Goal: Transaction & Acquisition: Purchase product/service

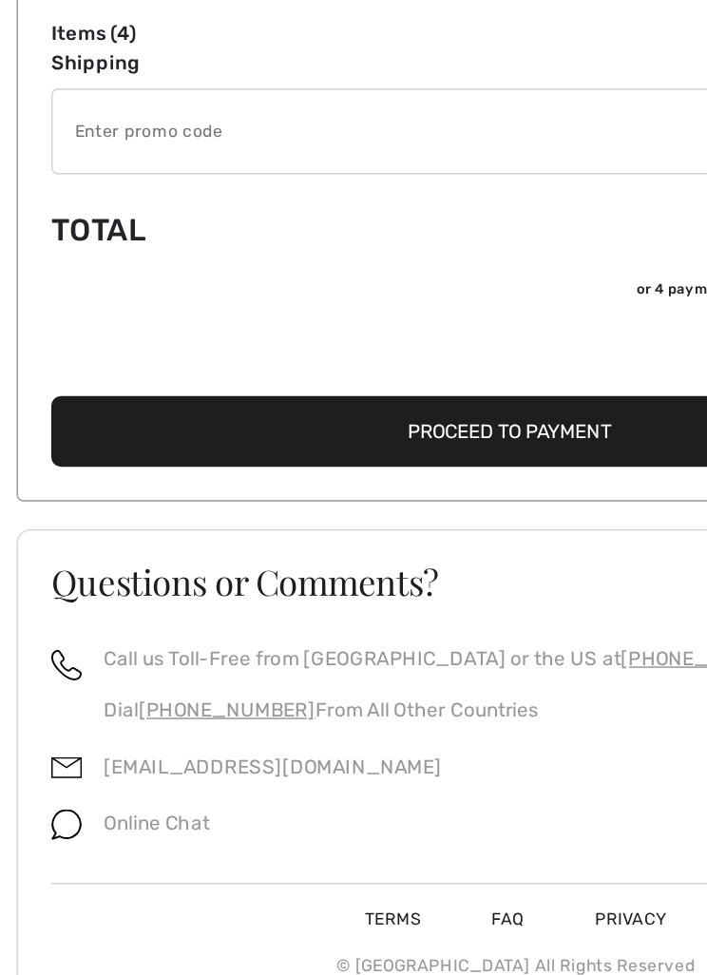
scroll to position [1208, 0]
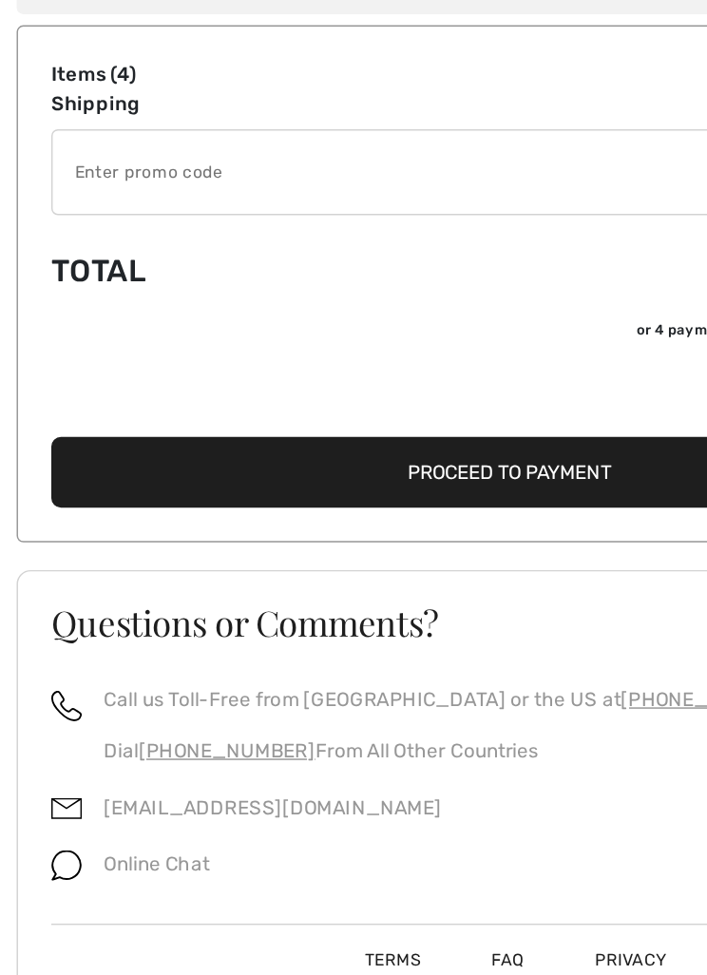
click at [300, 328] on input "TEXT" at bounding box center [327, 356] width 582 height 57
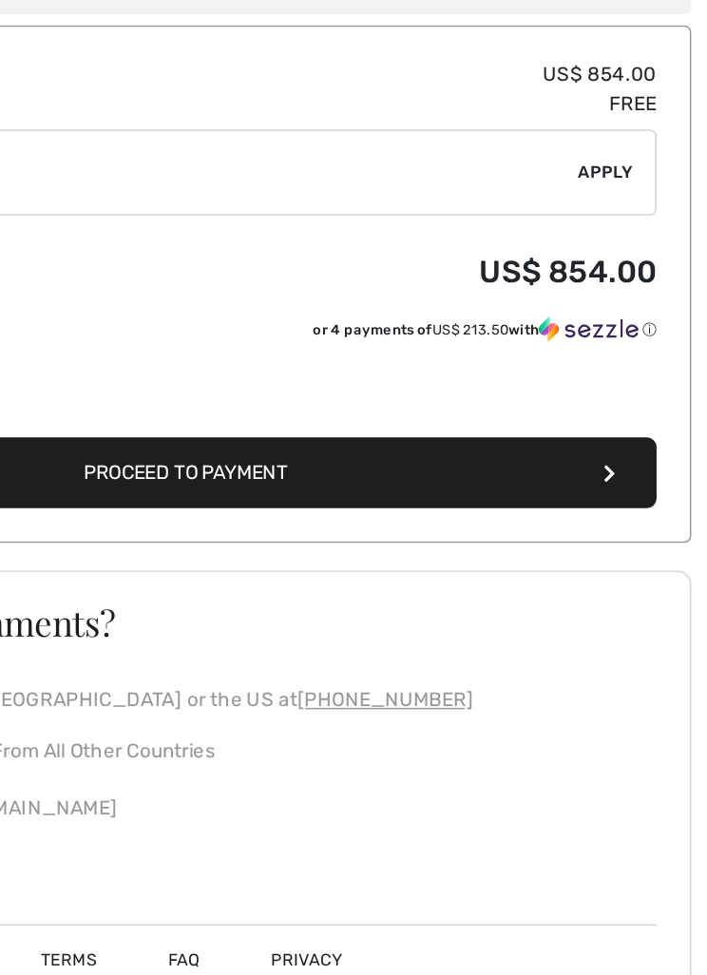
type input "GC005046612"
click at [416, 327] on div "✔ Apply Remove" at bounding box center [353, 356] width 637 height 59
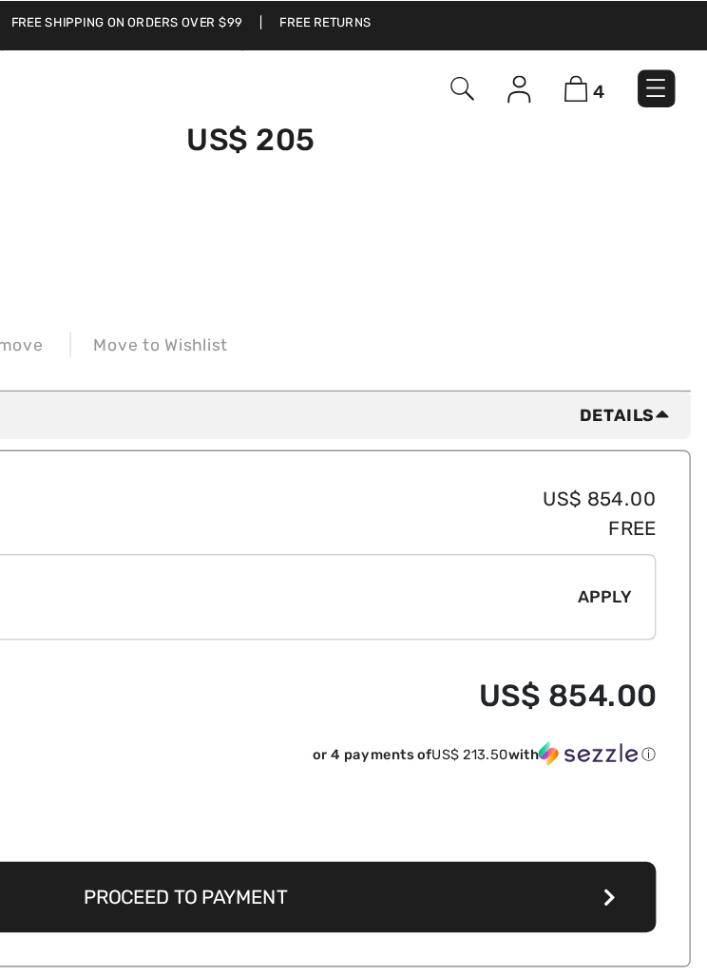
scroll to position [1150, 0]
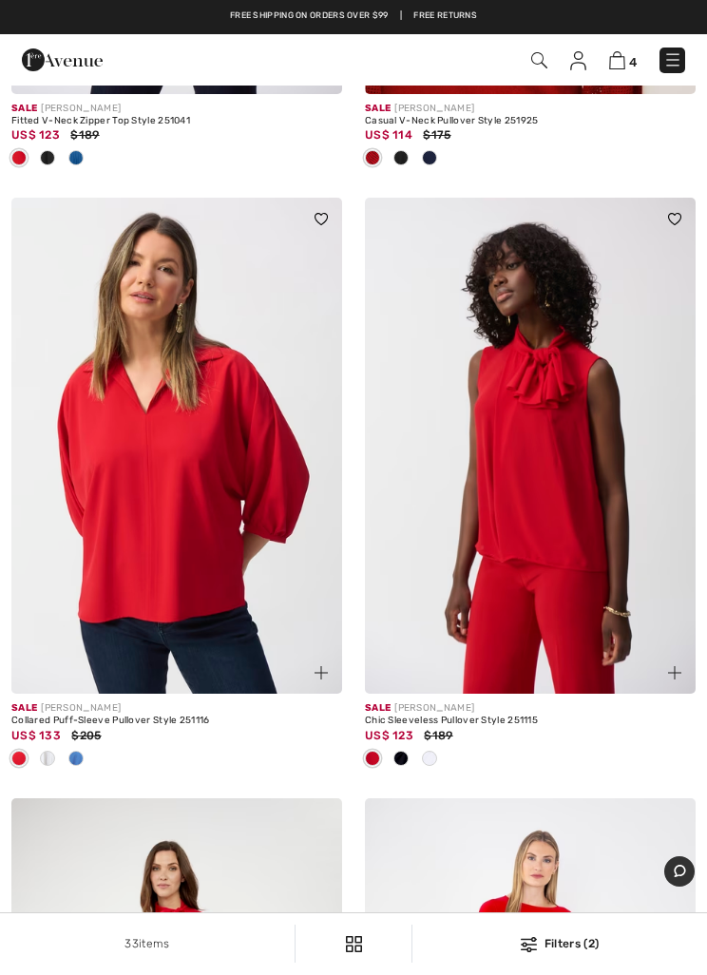
click at [624, 60] on img at bounding box center [617, 60] width 16 height 18
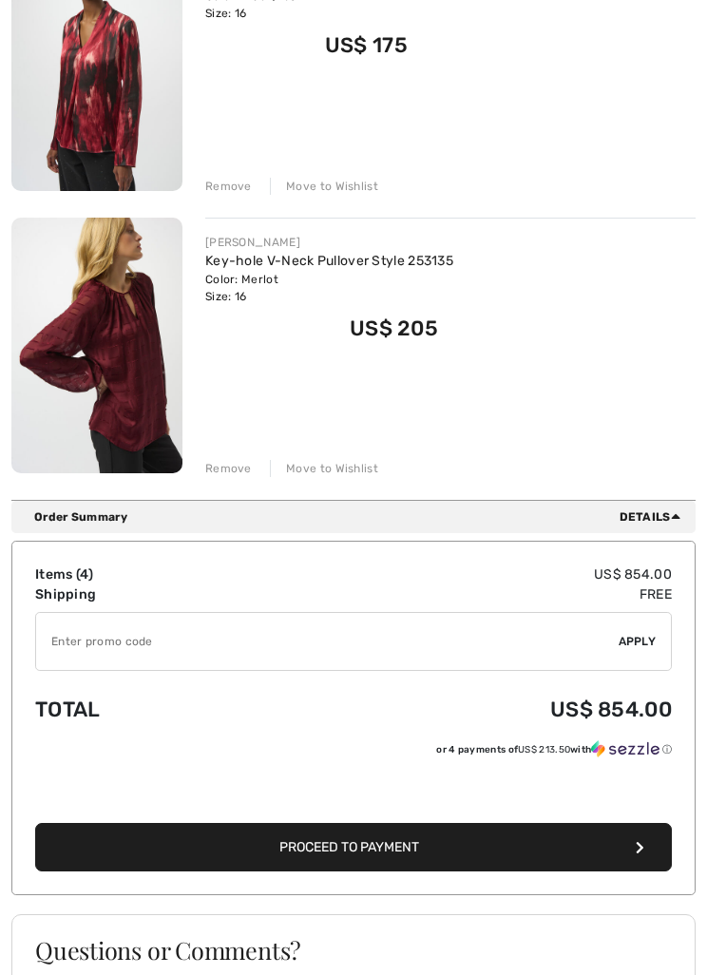
scroll to position [923, 0]
click at [617, 648] on input "TEXT" at bounding box center [327, 641] width 582 height 57
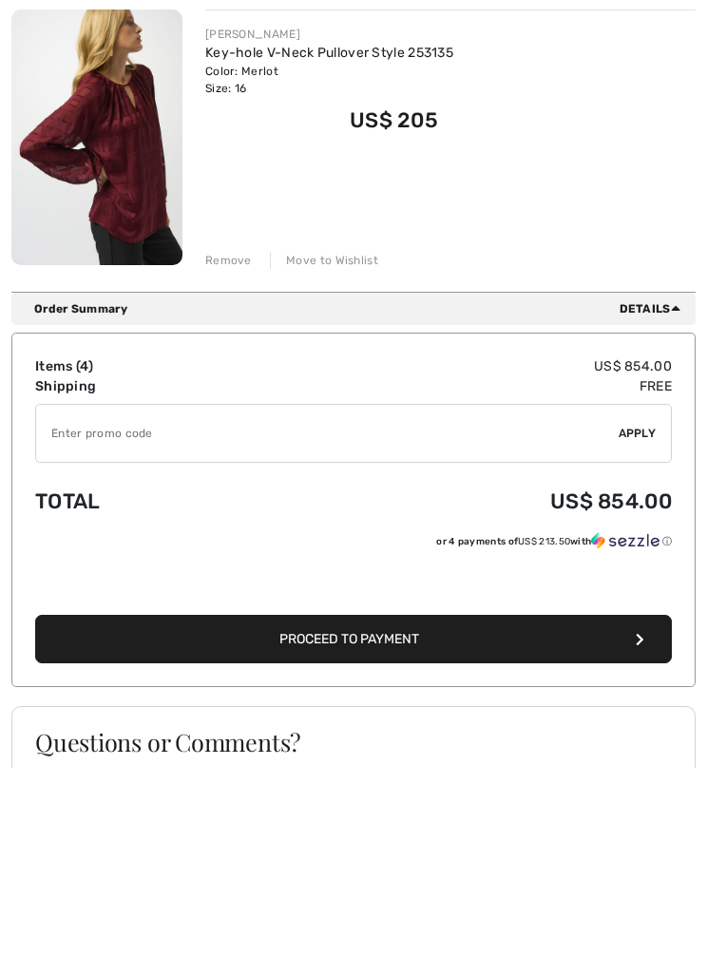
click at [374, 823] on button "Proceed to Payment" at bounding box center [353, 847] width 637 height 48
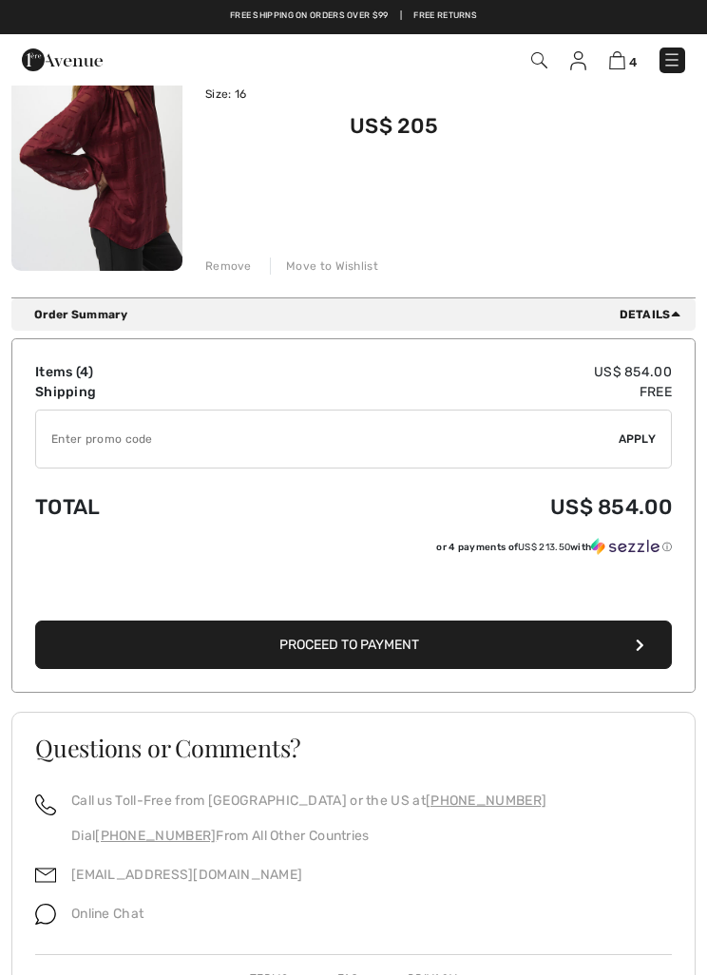
click at [159, 451] on input "TEXT" at bounding box center [327, 438] width 582 height 57
click at [637, 448] on span "Apply" at bounding box center [638, 438] width 38 height 17
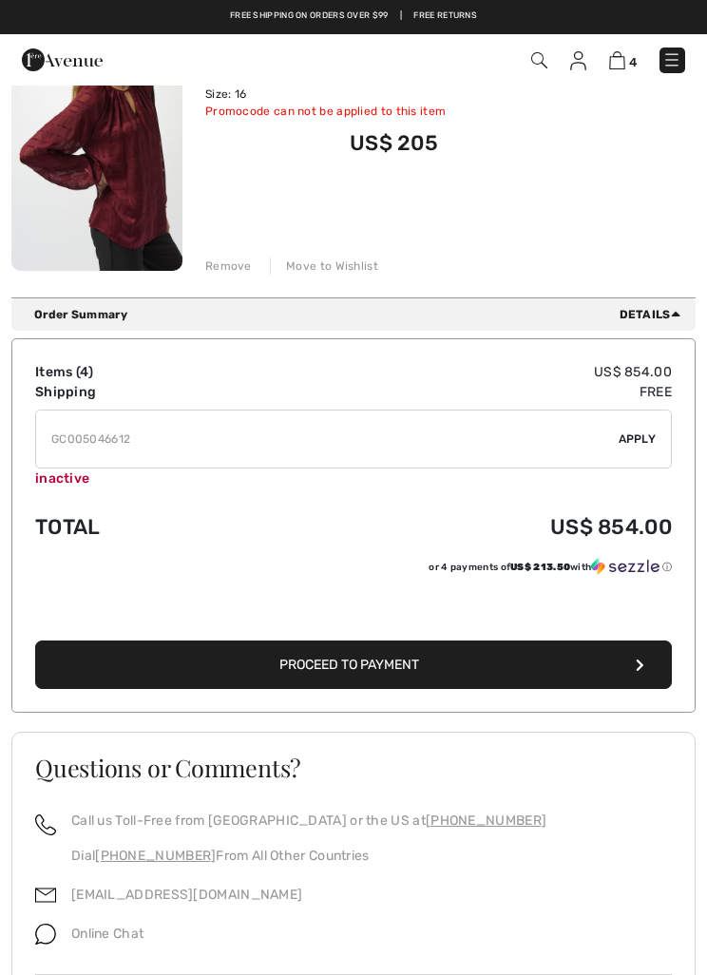
click at [443, 443] on input "TEXT" at bounding box center [327, 438] width 582 height 57
type input "GC005075779"
click at [637, 448] on span "Apply" at bounding box center [638, 438] width 38 height 17
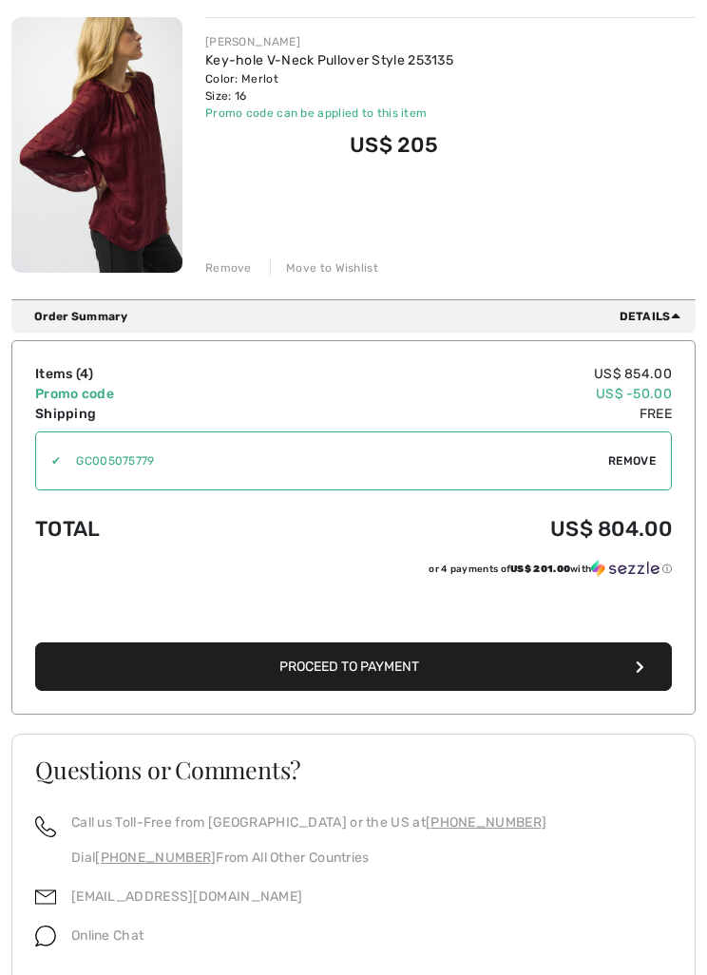
scroll to position [1167, 0]
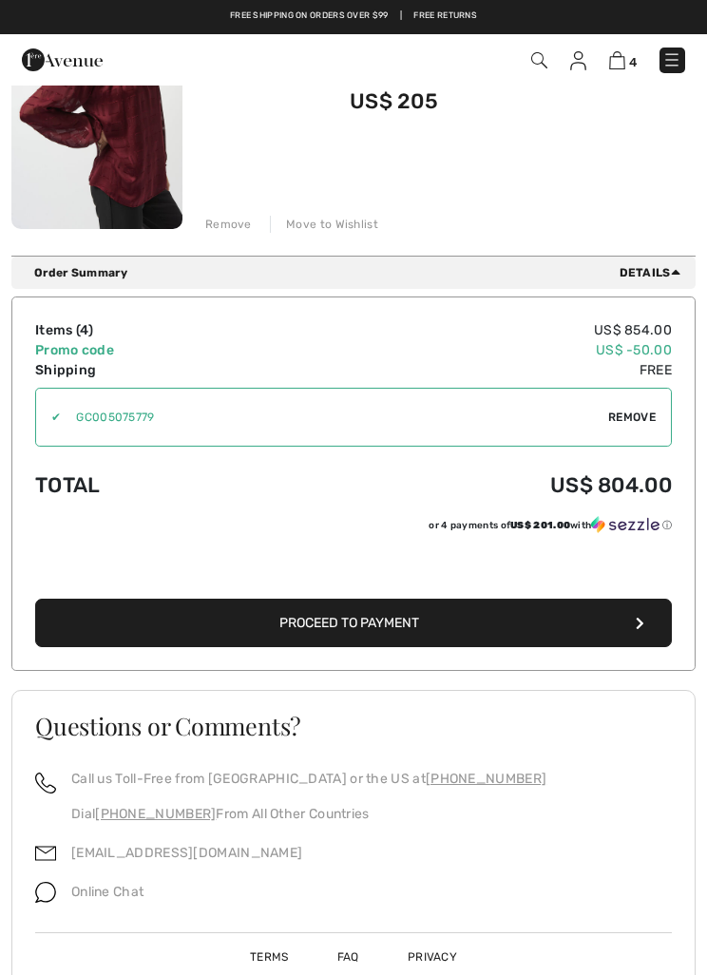
click at [337, 632] on button "Proceed to Payment" at bounding box center [353, 623] width 637 height 48
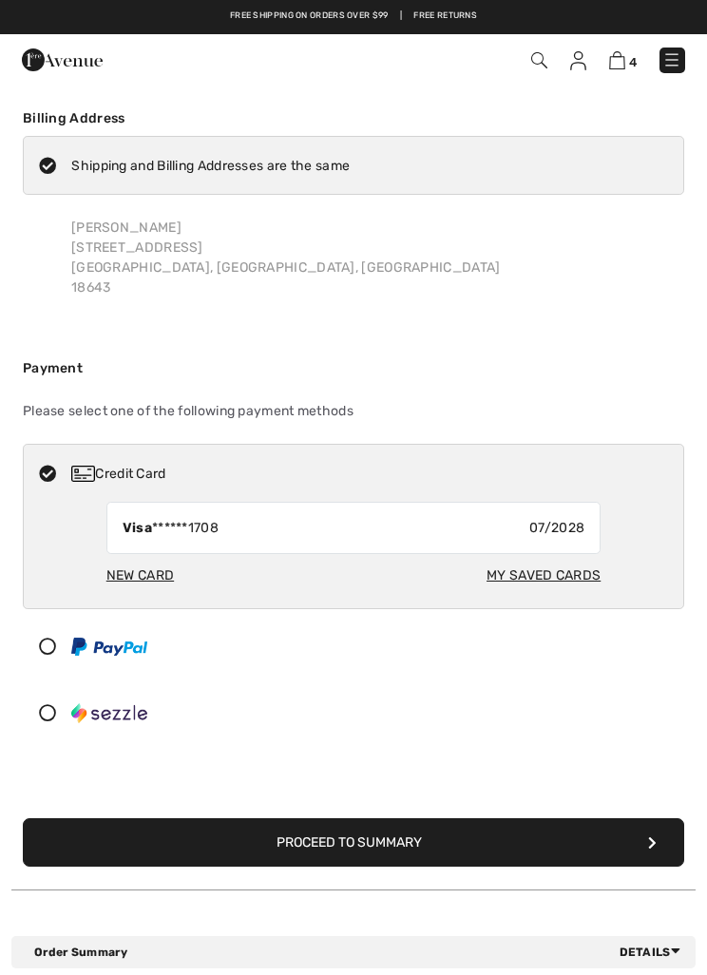
click at [547, 581] on div "My Saved Cards" at bounding box center [543, 575] width 114 height 35
radio input "true"
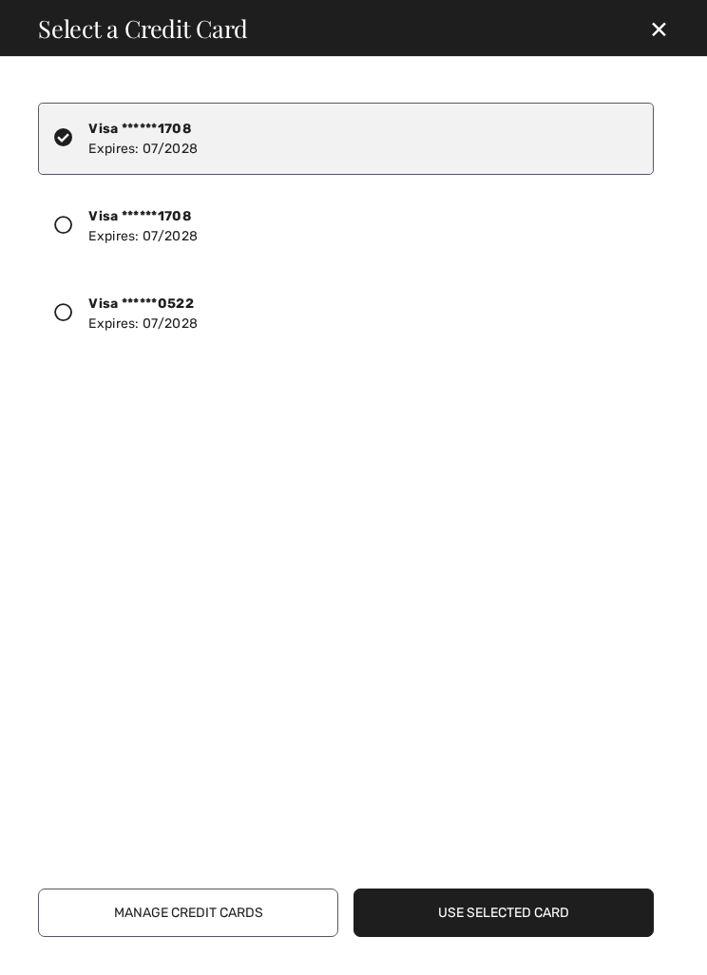
click at [68, 321] on icon at bounding box center [63, 312] width 19 height 19
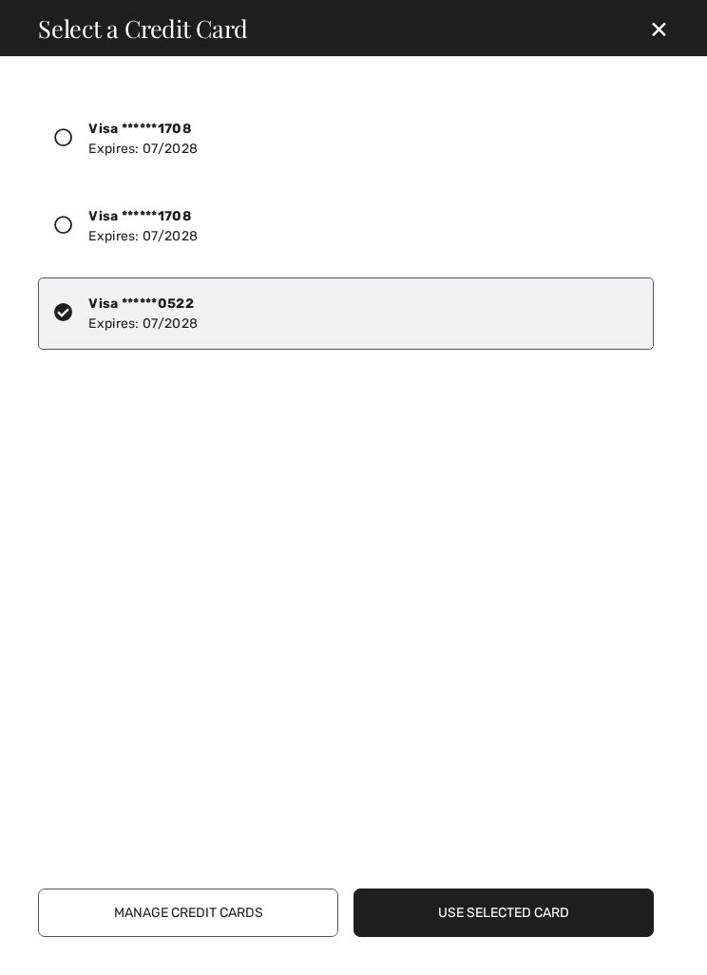
click at [489, 917] on button "Use Selected Card" at bounding box center [503, 912] width 300 height 48
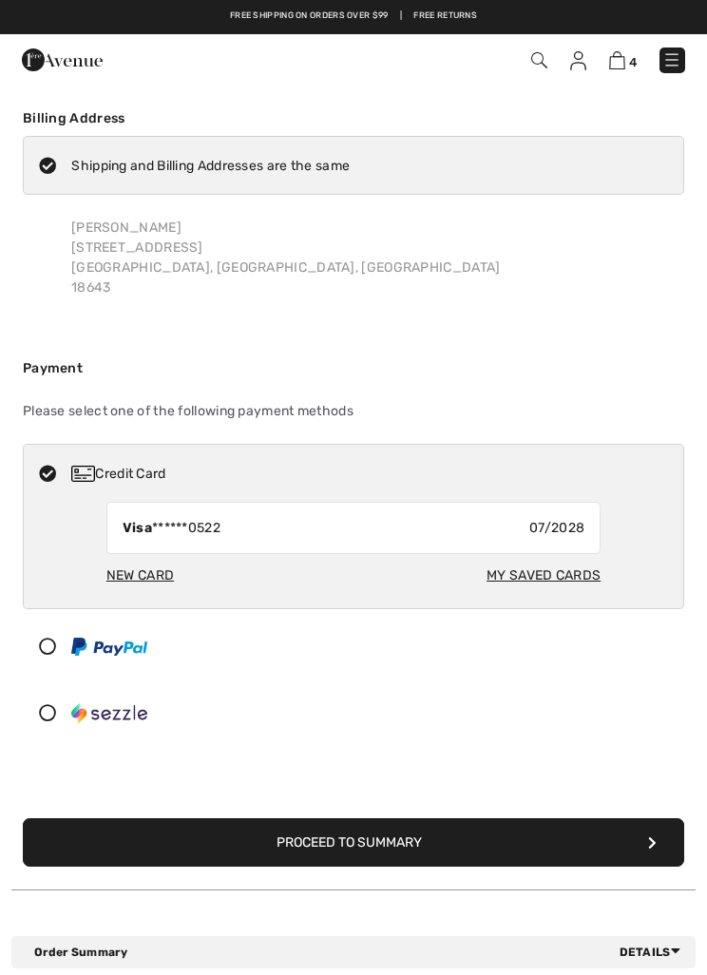
click at [344, 833] on button "Proceed to Summary" at bounding box center [353, 842] width 661 height 48
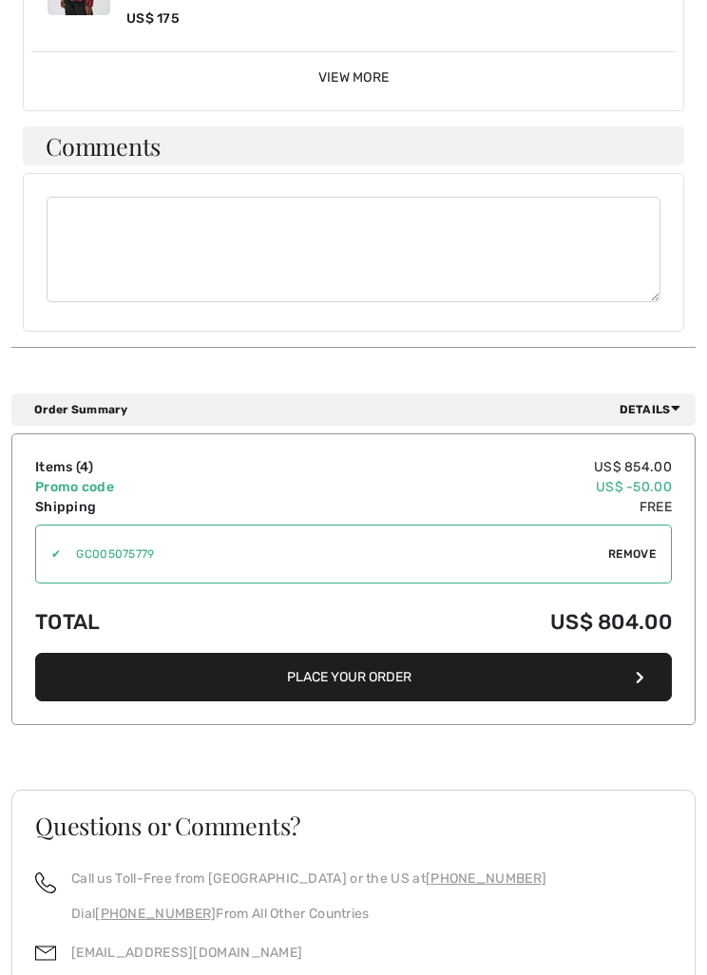
scroll to position [1409, 0]
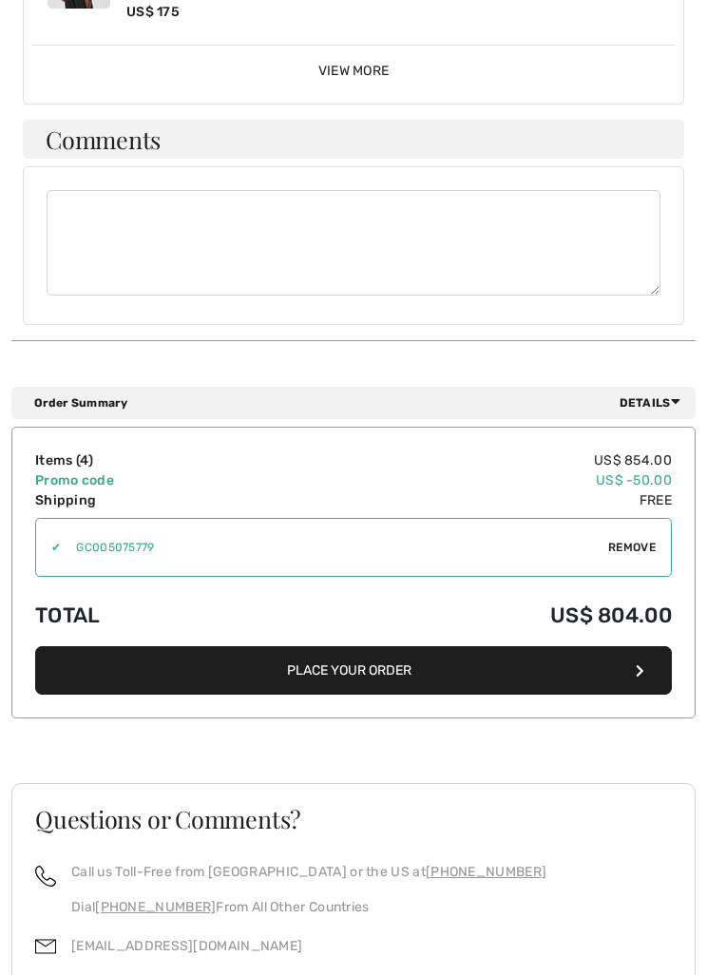
click at [334, 663] on button "Place Your Order" at bounding box center [353, 671] width 637 height 48
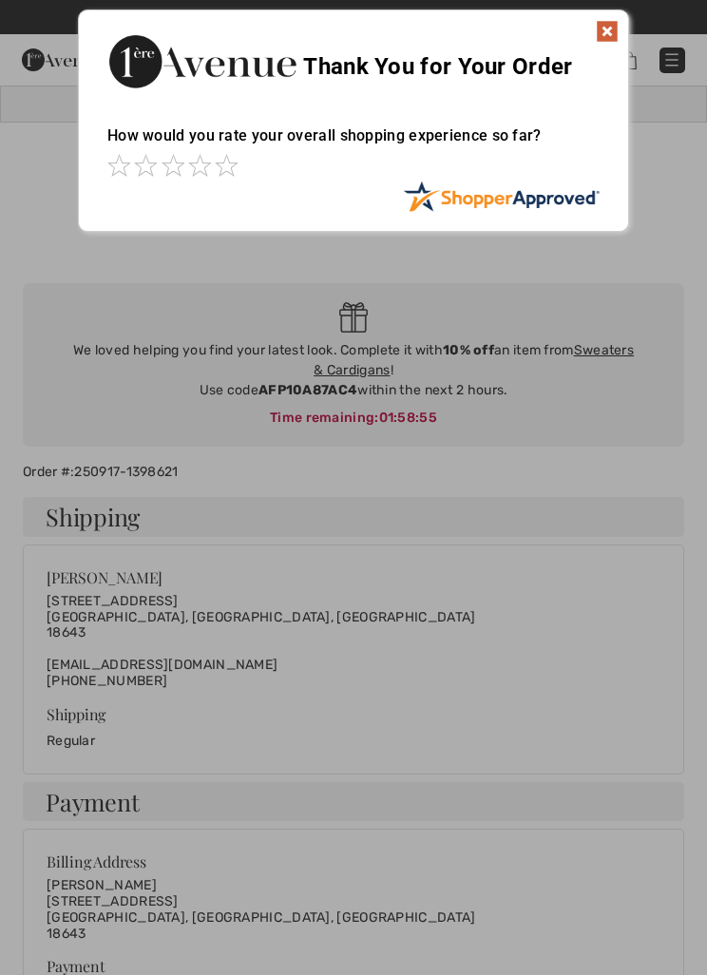
click at [596, 35] on img at bounding box center [607, 31] width 23 height 23
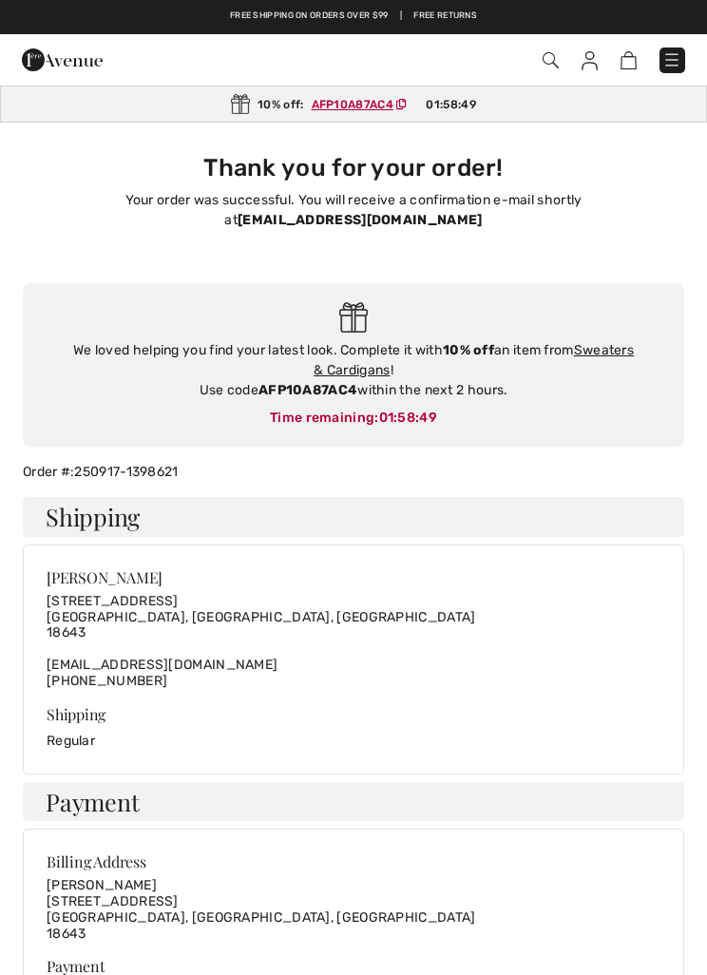
click at [363, 108] on ins "AFP10A87AC4" at bounding box center [353, 104] width 82 height 13
